Goal: Find specific page/section: Find specific page/section

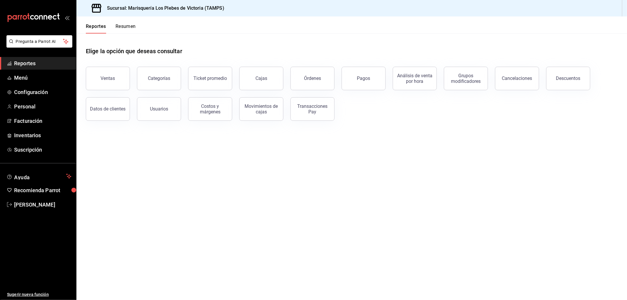
click at [125, 31] on button "Resumen" at bounding box center [125, 29] width 20 height 10
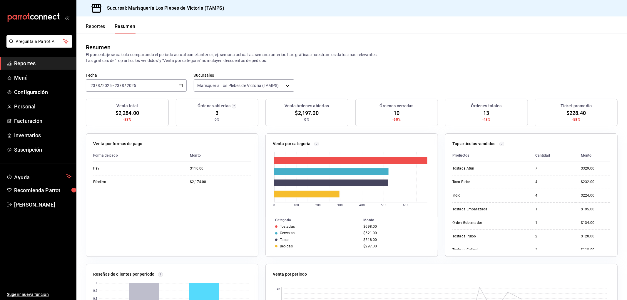
click at [125, 31] on button "Resumen" at bounding box center [125, 29] width 21 height 10
click at [125, 33] on span at bounding box center [125, 33] width 21 height 1
